Goal: Task Accomplishment & Management: Use online tool/utility

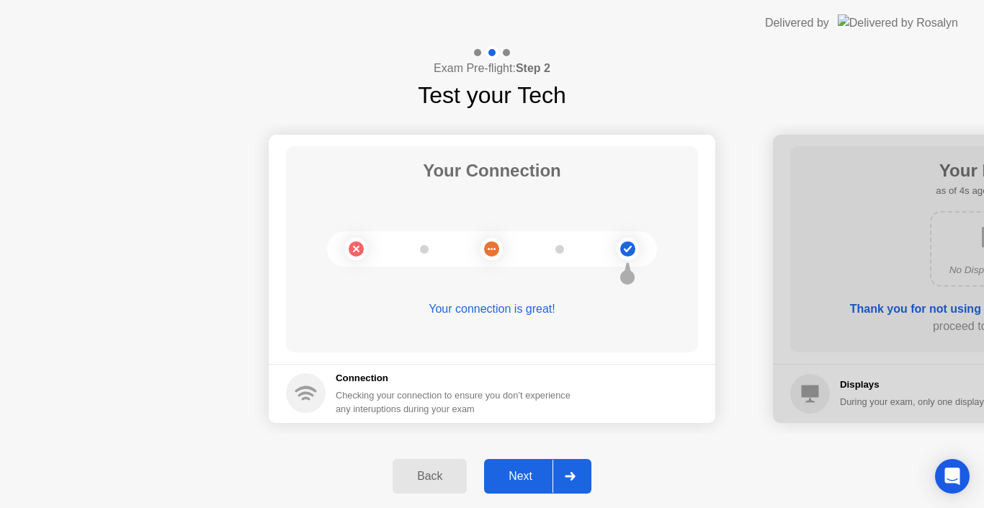
click at [529, 474] on div "Next" at bounding box center [520, 476] width 64 height 13
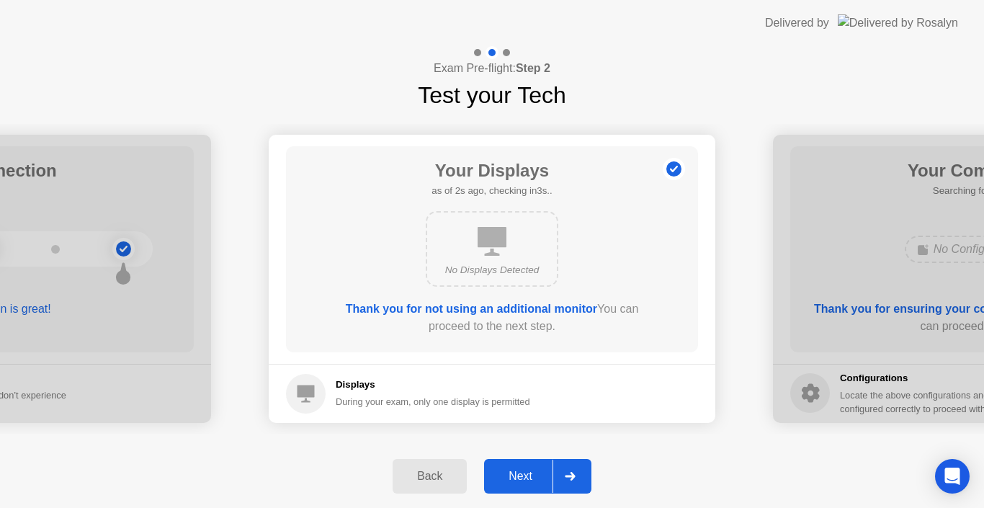
click at [529, 474] on div "Next" at bounding box center [520, 476] width 64 height 13
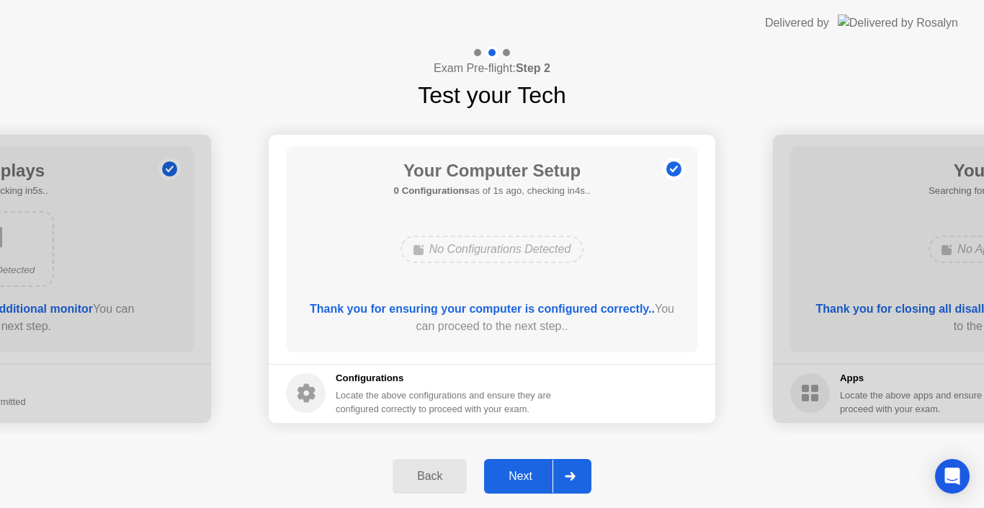
click at [529, 474] on div "Next" at bounding box center [520, 476] width 64 height 13
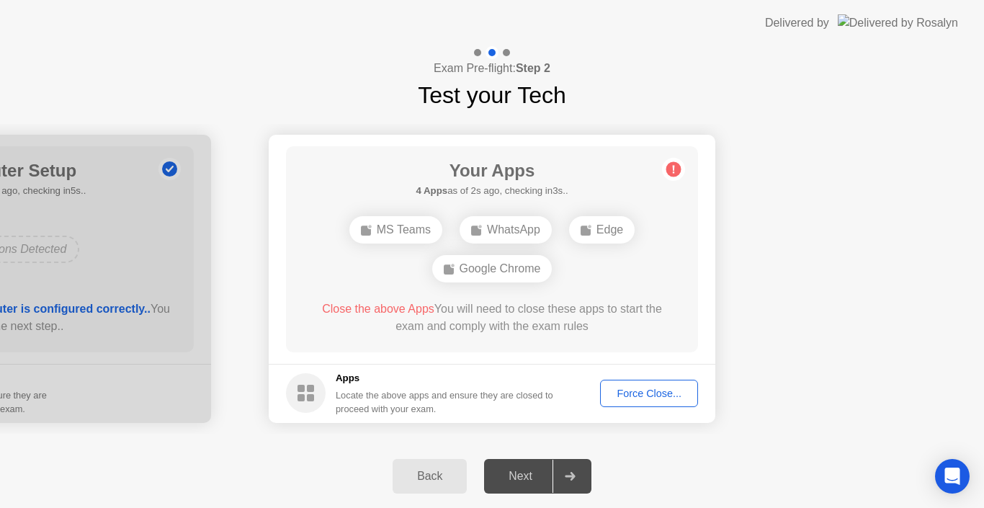
click at [643, 392] on div "Force Close..." at bounding box center [649, 394] width 88 height 12
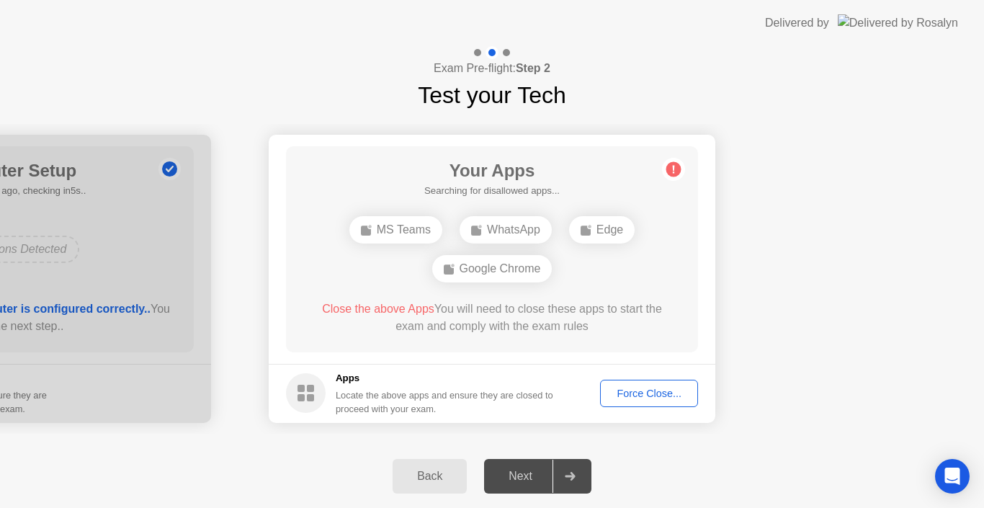
click at [646, 392] on div "Force Close..." at bounding box center [649, 394] width 88 height 12
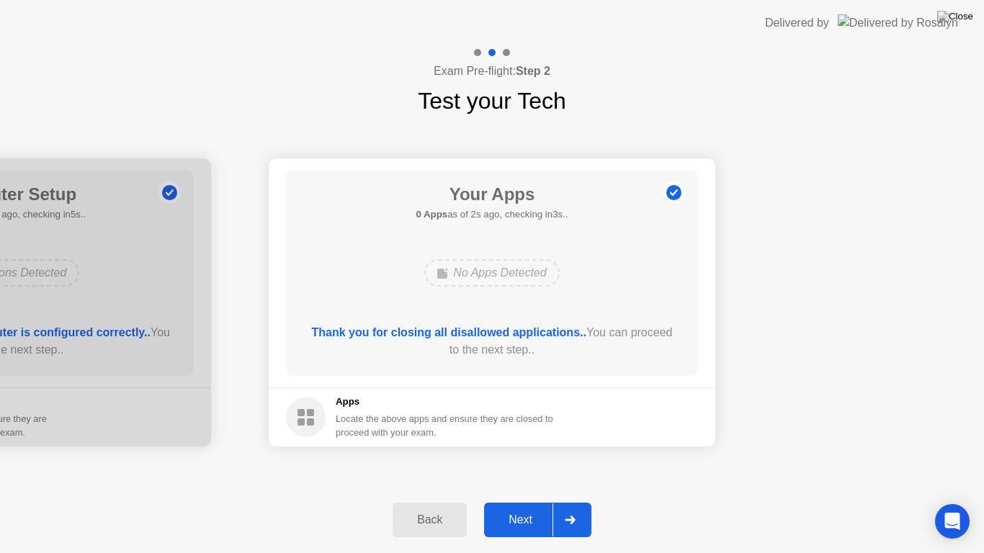
click at [524, 507] on div "Next" at bounding box center [520, 520] width 64 height 13
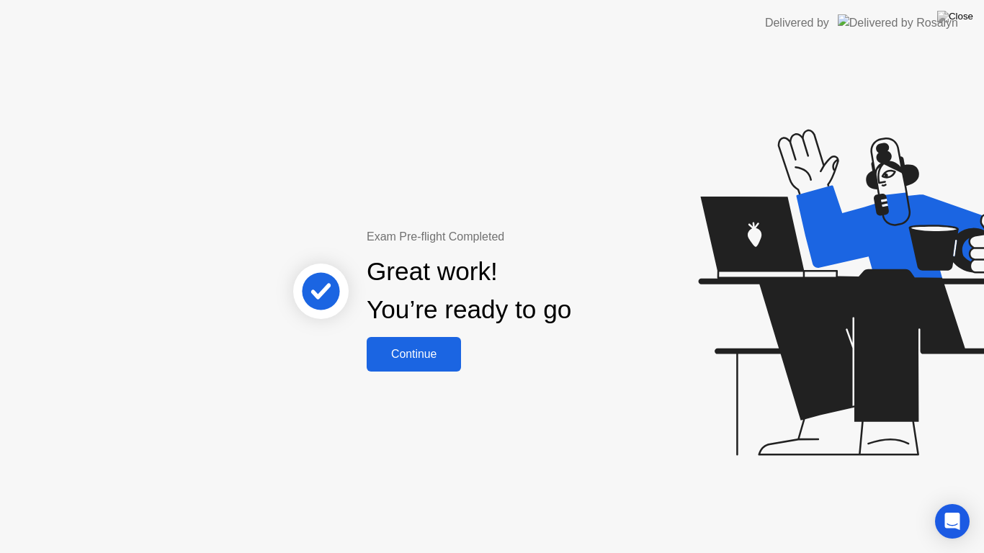
click at [435, 355] on div "Continue" at bounding box center [414, 354] width 86 height 13
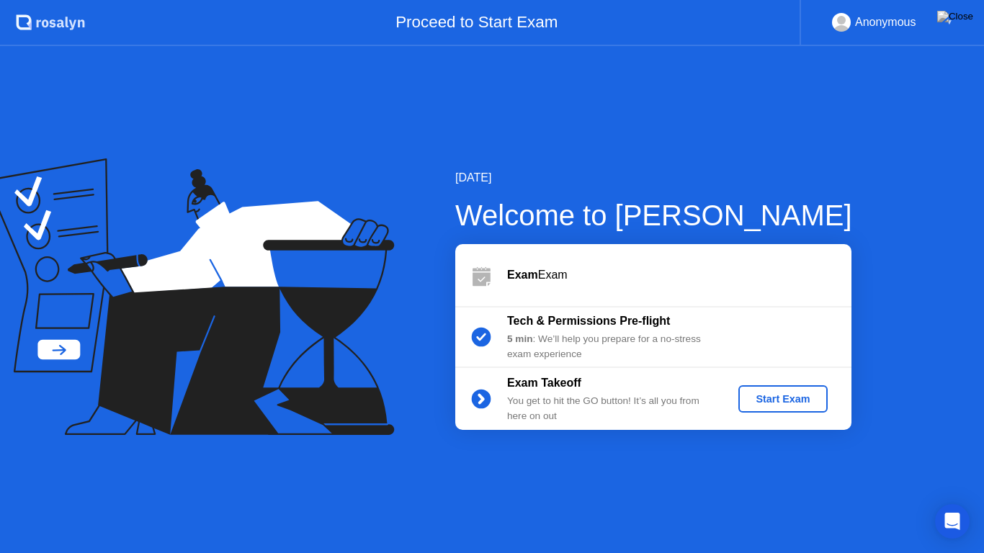
click at [767, 398] on div "Start Exam" at bounding box center [782, 399] width 77 height 12
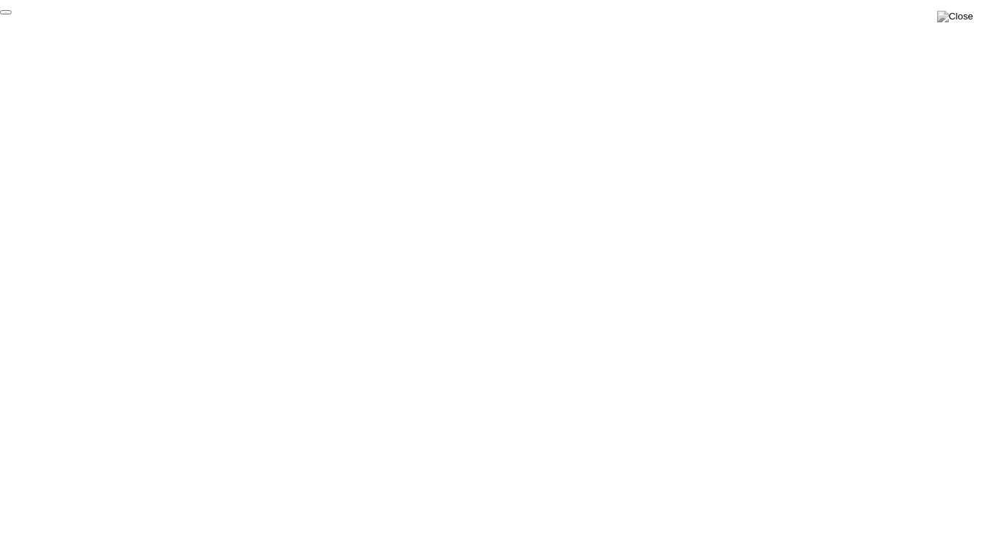
click div "End Proctoring Session"
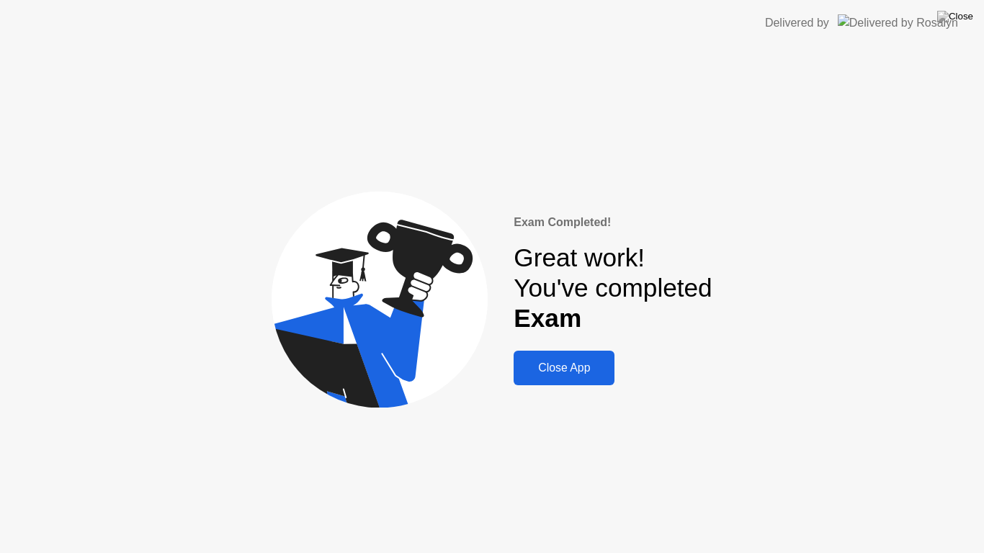
click at [550, 362] on div "Close App" at bounding box center [564, 368] width 92 height 13
